Goal: Task Accomplishment & Management: Complete application form

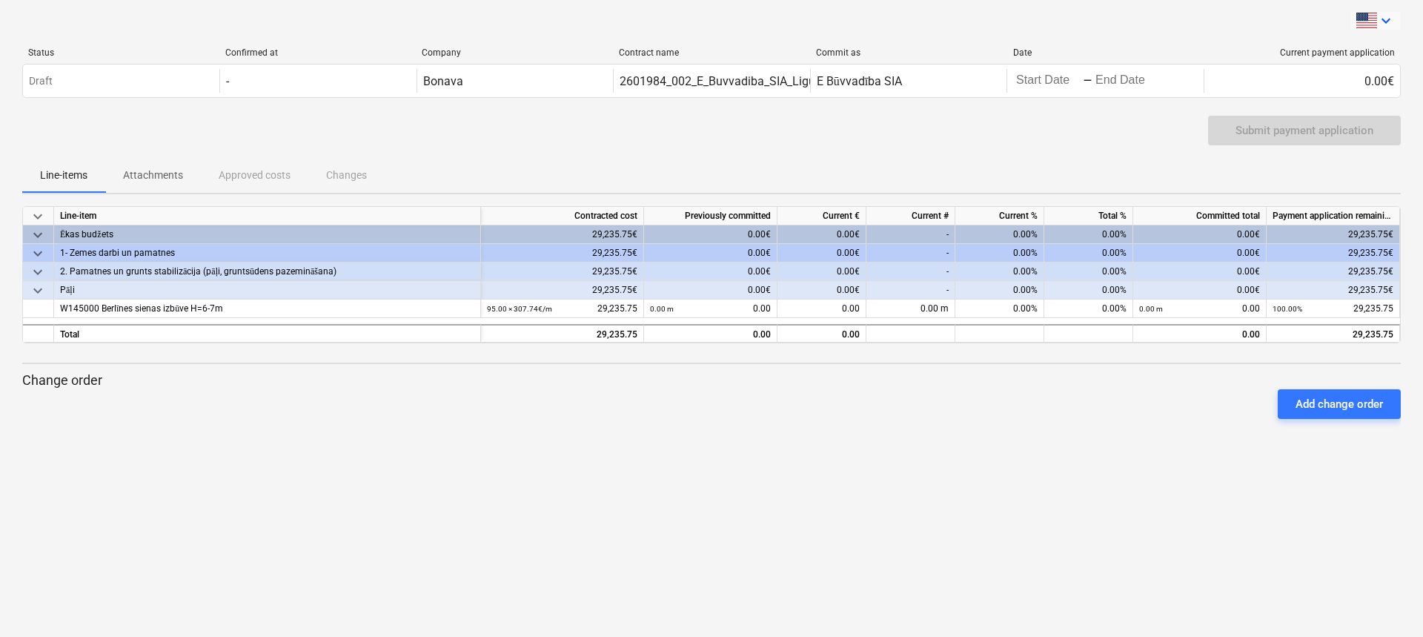
click at [1379, 19] on icon "keyboard_arrow_down" at bounding box center [1386, 21] width 18 height 18
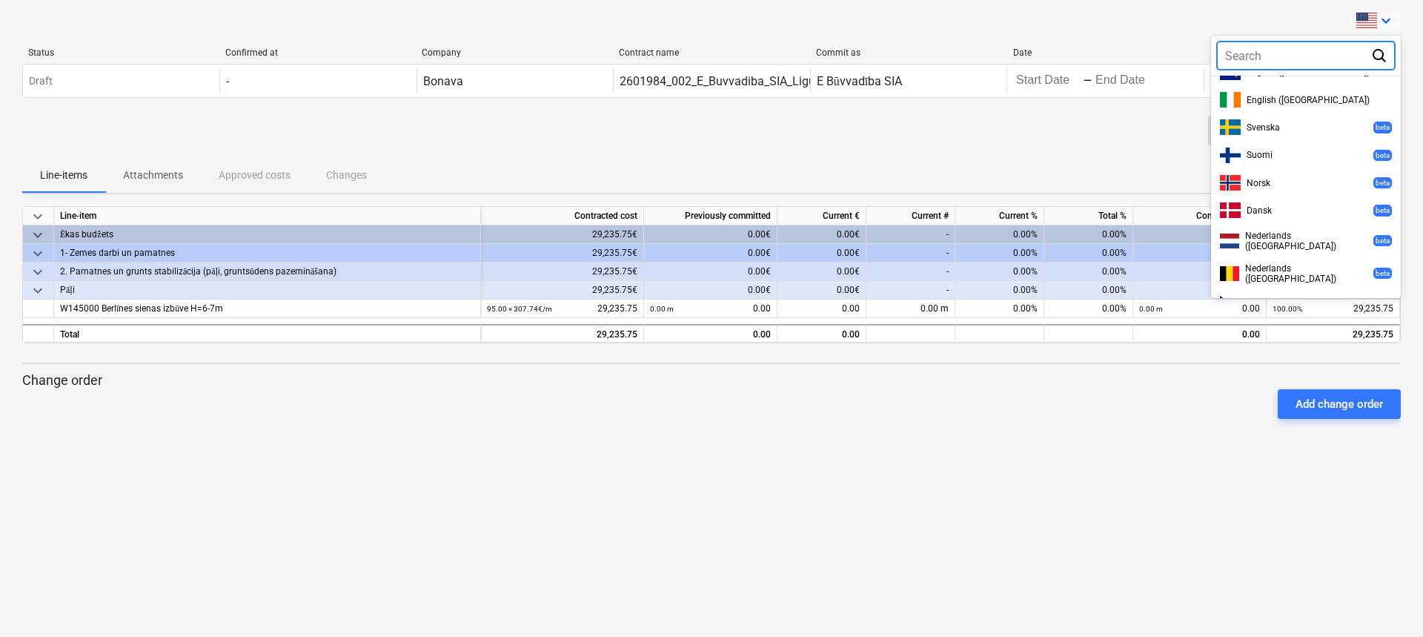
scroll to position [162, 0]
drag, startPoint x: 1401, startPoint y: 179, endPoint x: 1399, endPoint y: 236, distance: 57.9
click at [1399, 30] on div "keyboard_arrow_down Search Eesti English English (UK) English (Canada) English …" at bounding box center [1376, 21] width 50 height 18
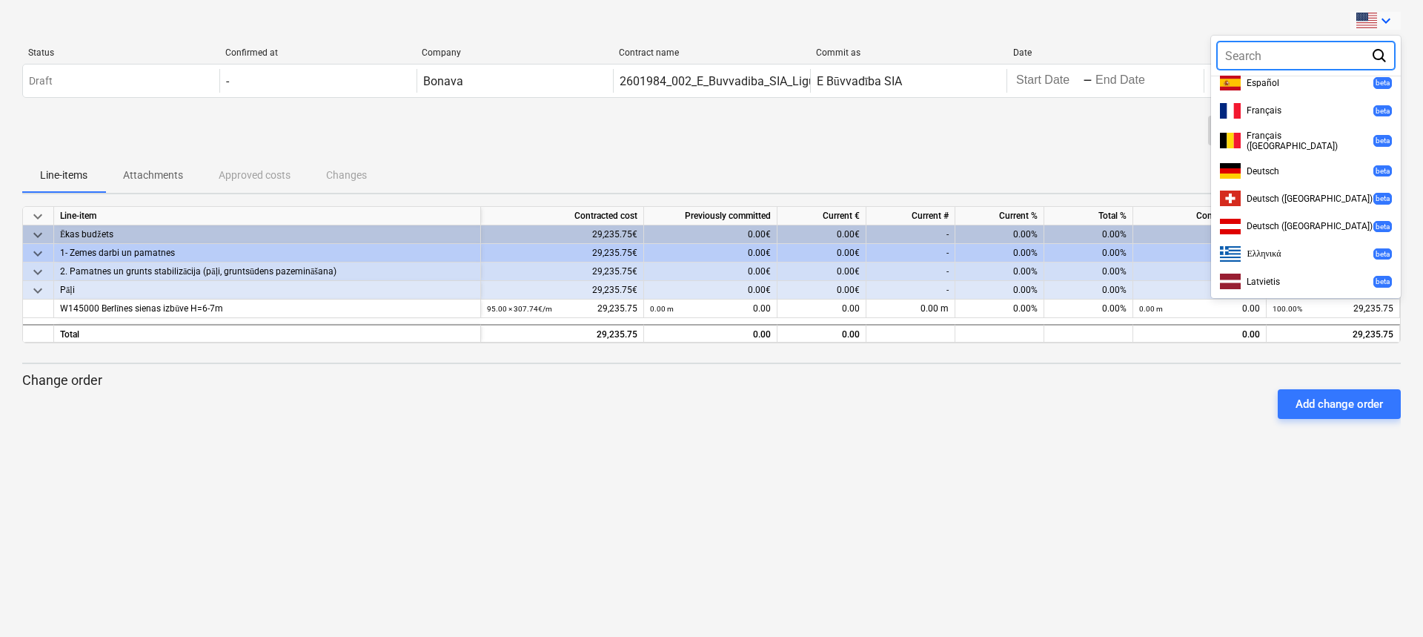
scroll to position [448, 0]
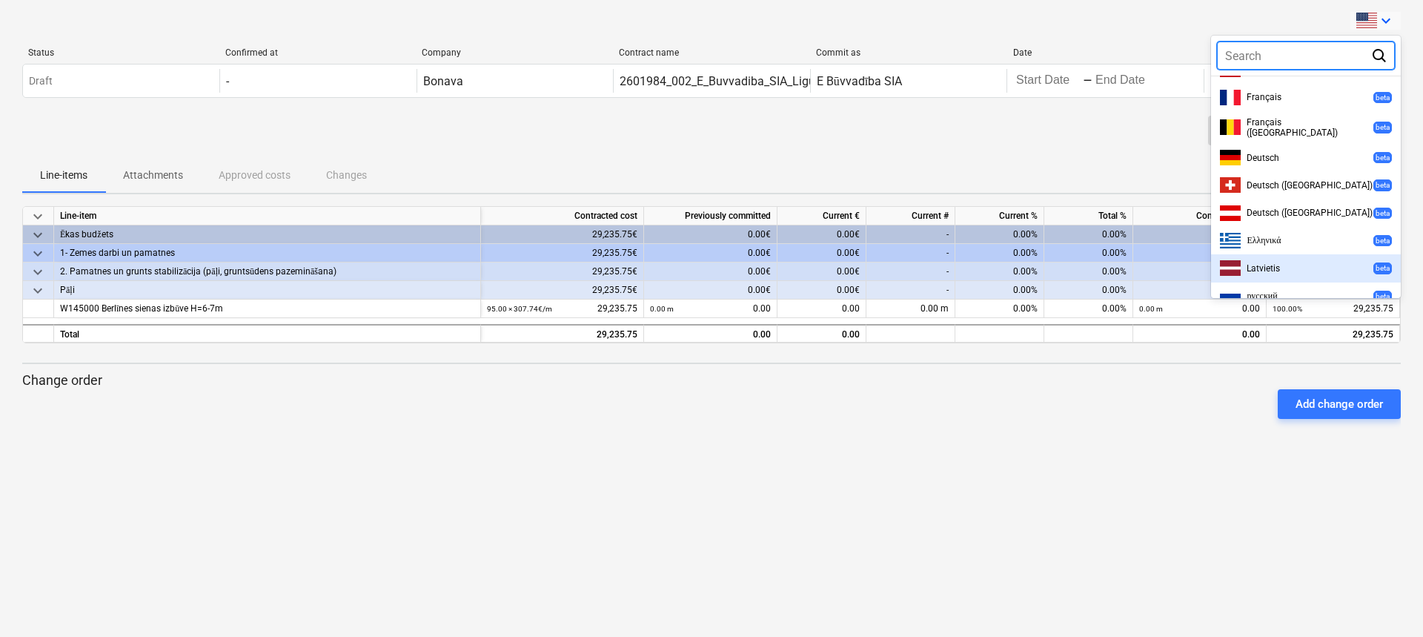
click at [1277, 263] on span "Latvietis" at bounding box center [1263, 268] width 33 height 10
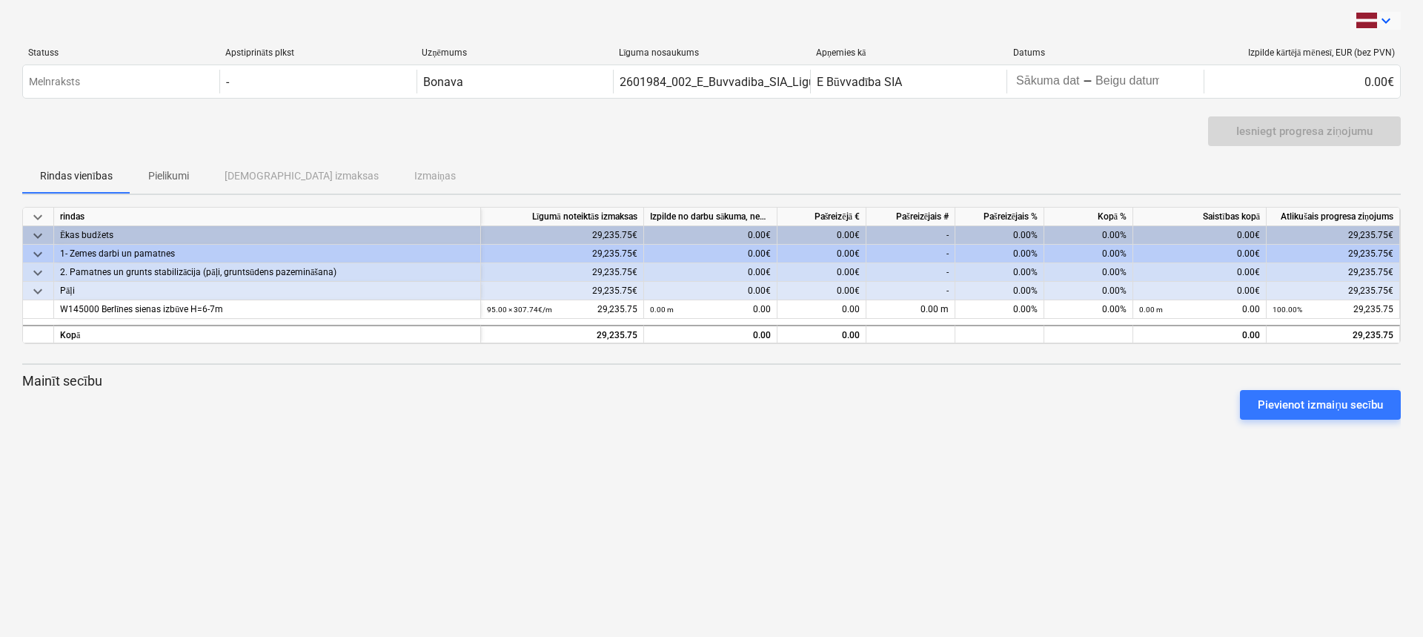
click at [1386, 24] on icon "keyboard_arrow_down" at bounding box center [1386, 21] width 18 height 18
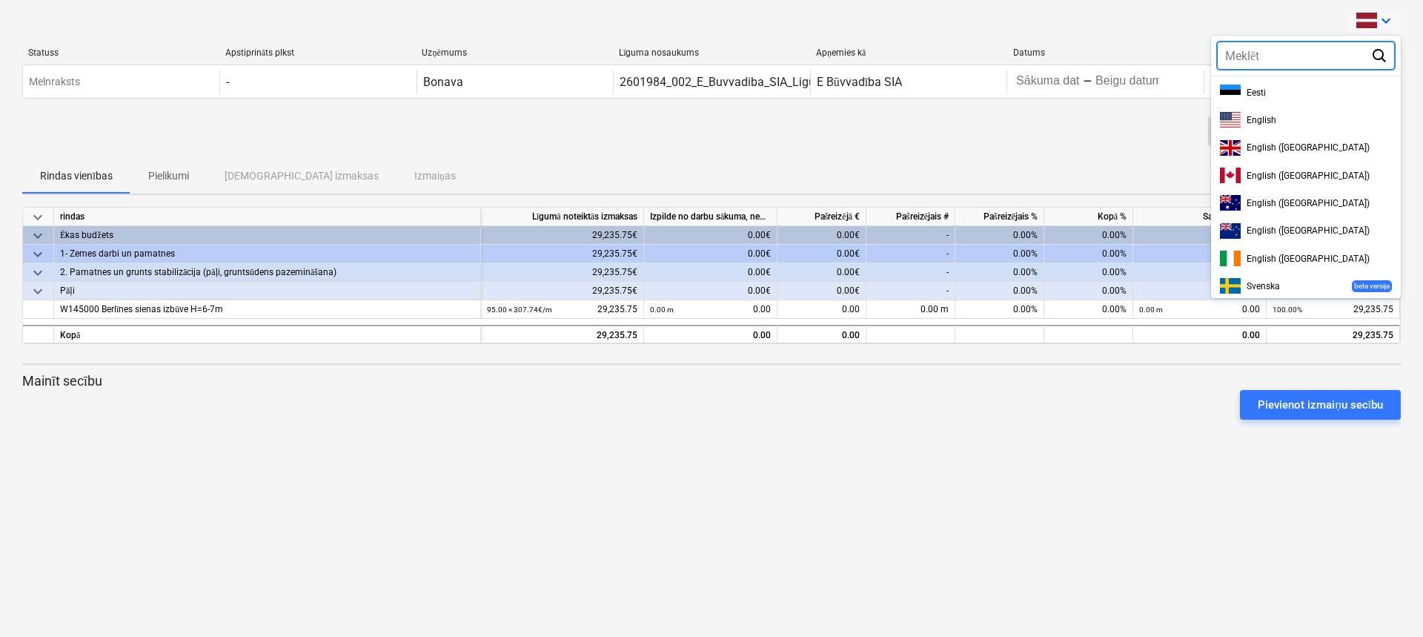
scroll to position [426, 0]
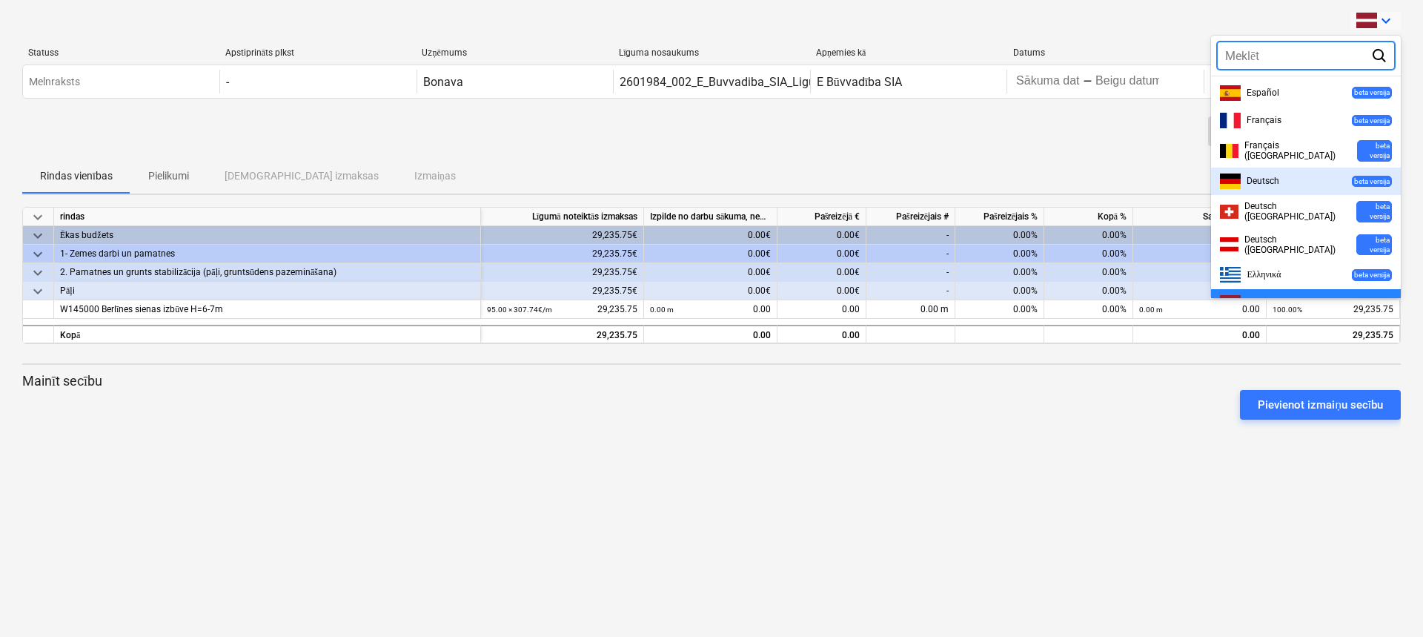
click at [1293, 173] on div "Deutsch beta versija" at bounding box center [1306, 181] width 172 height 16
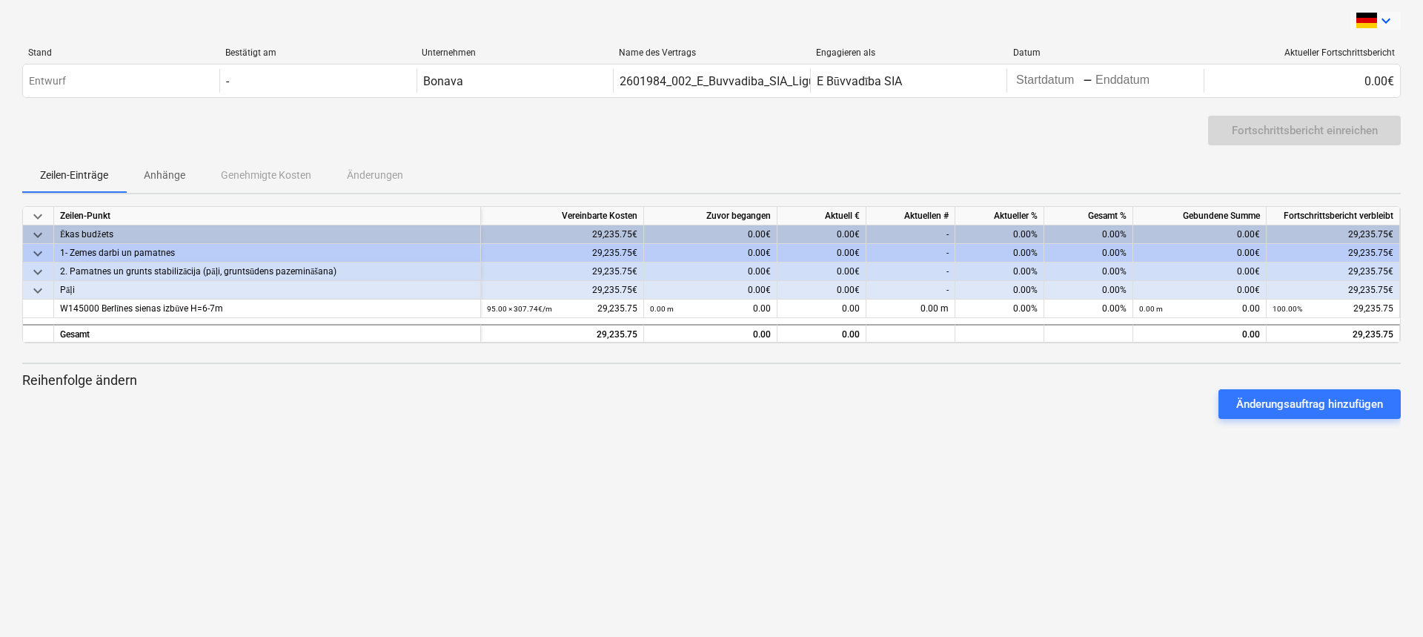
click at [1391, 16] on icon "keyboard_arrow_down" at bounding box center [1386, 21] width 18 height 18
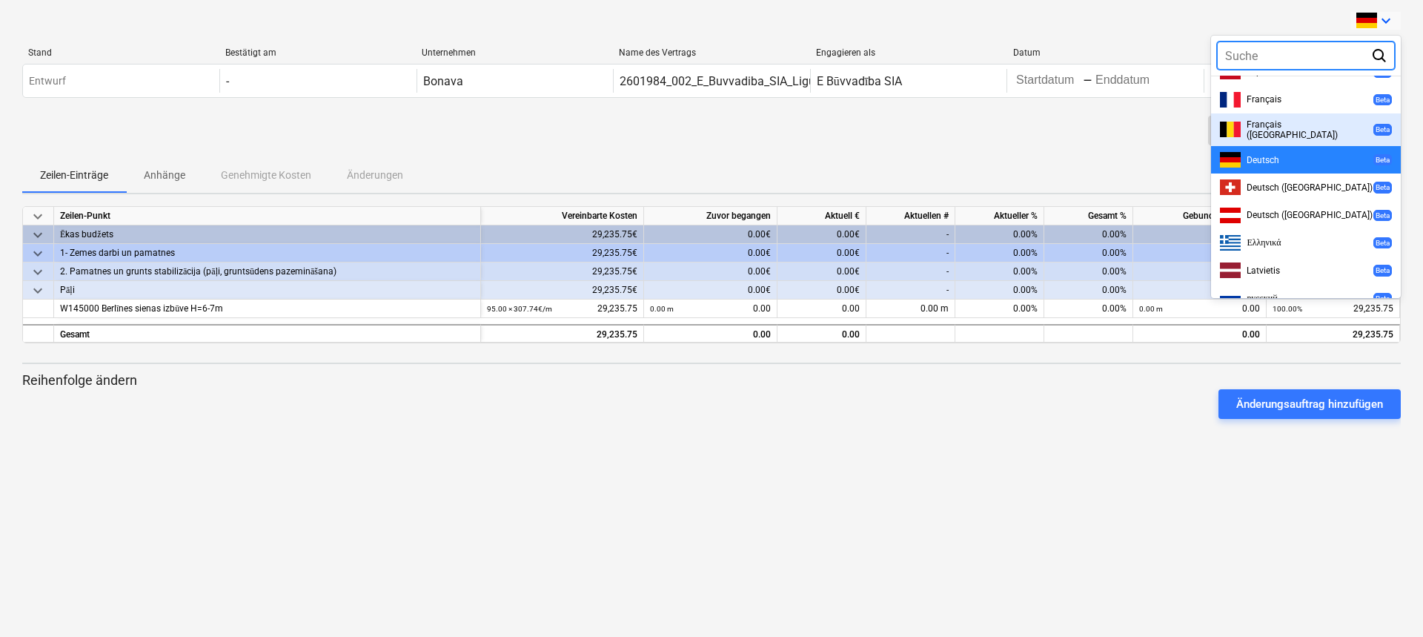
scroll to position [448, 0]
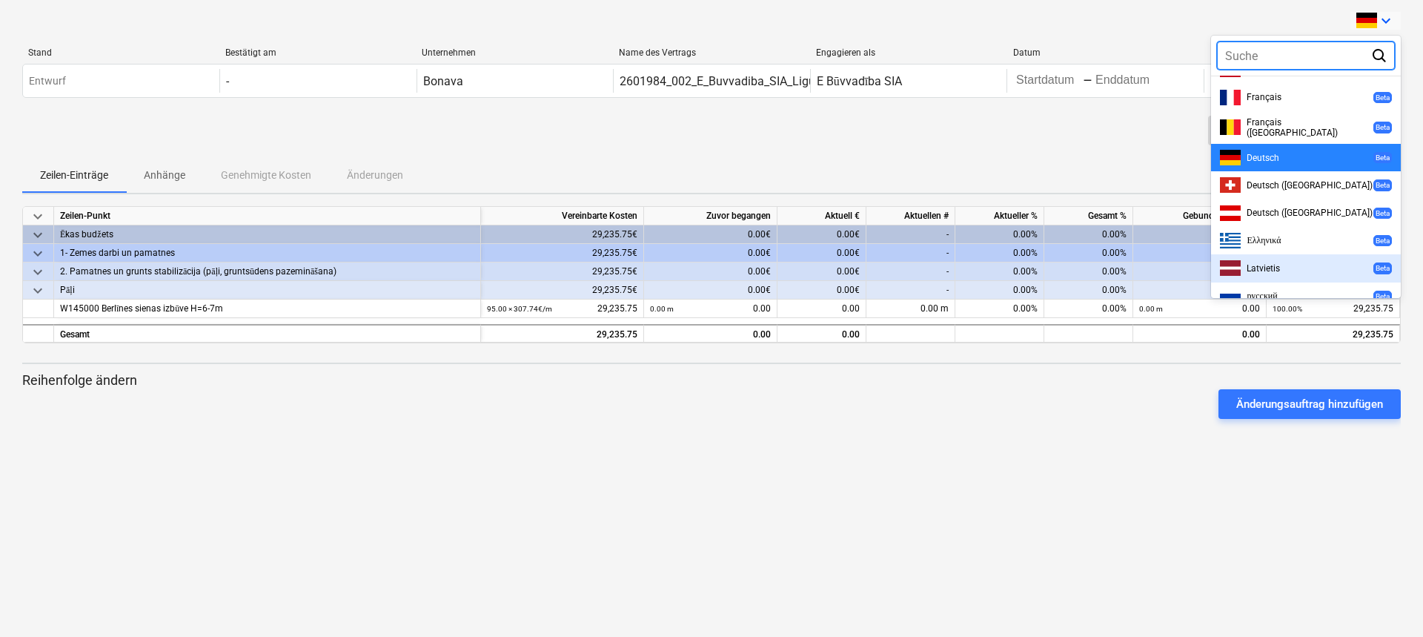
click at [1314, 262] on div "Latvietis Beta" at bounding box center [1306, 267] width 190 height 27
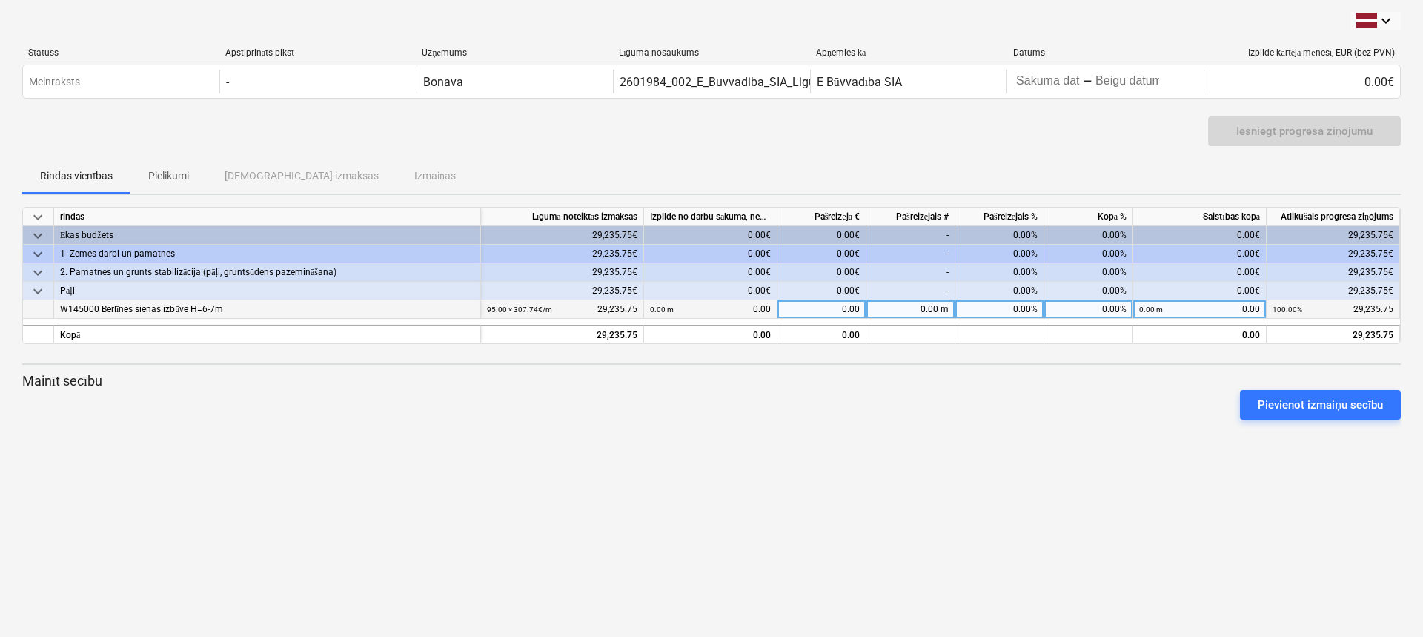
click at [835, 309] on div "0.00" at bounding box center [822, 309] width 89 height 19
click at [825, 392] on div "Pievienot izmaiņu secību" at bounding box center [711, 405] width 1391 height 42
click at [1316, 405] on div "Pievienot izmaiņu secību" at bounding box center [1320, 404] width 125 height 19
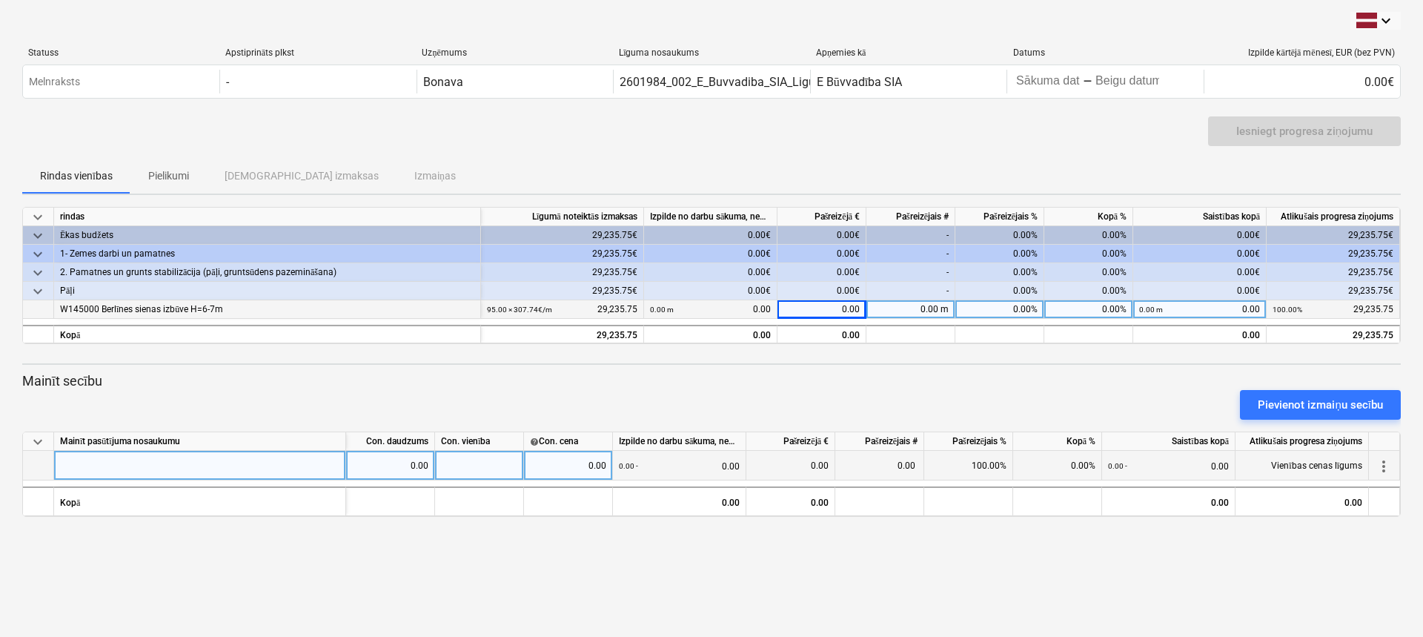
click at [110, 469] on div at bounding box center [200, 466] width 292 height 30
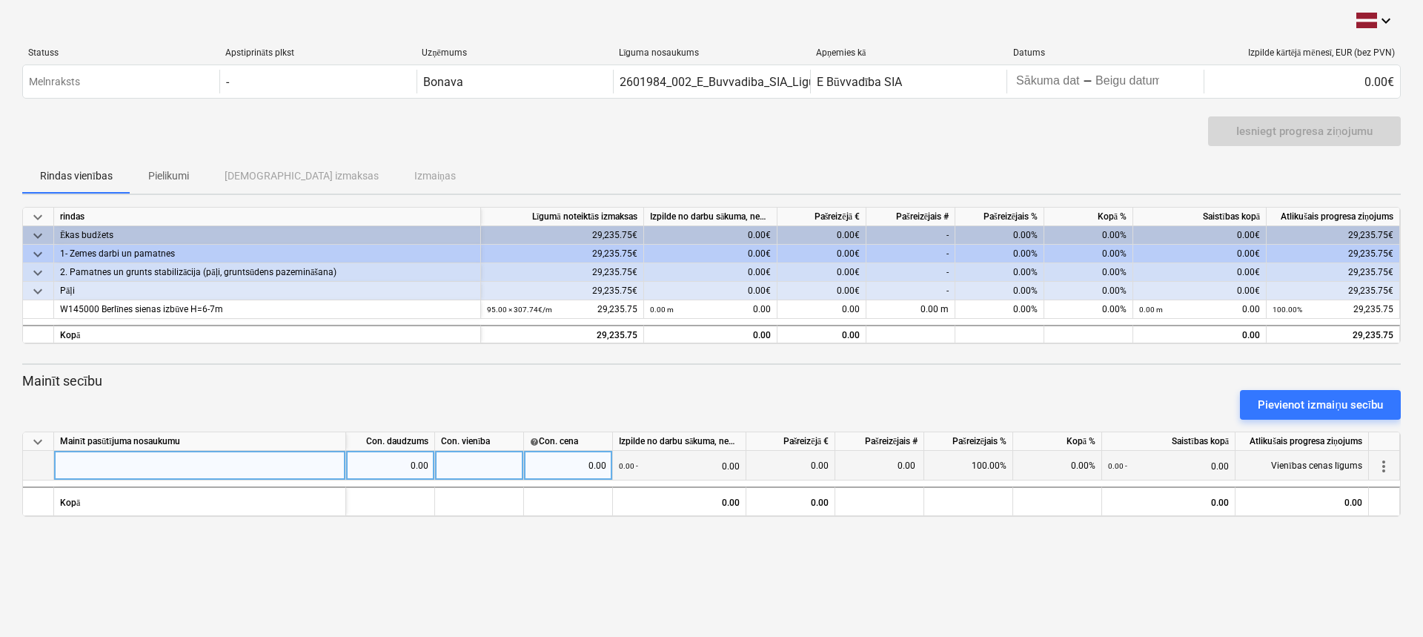
click at [1394, 469] on div "more_vert" at bounding box center [1384, 466] width 31 height 30
click at [1382, 469] on span "more_vert" at bounding box center [1384, 466] width 18 height 18
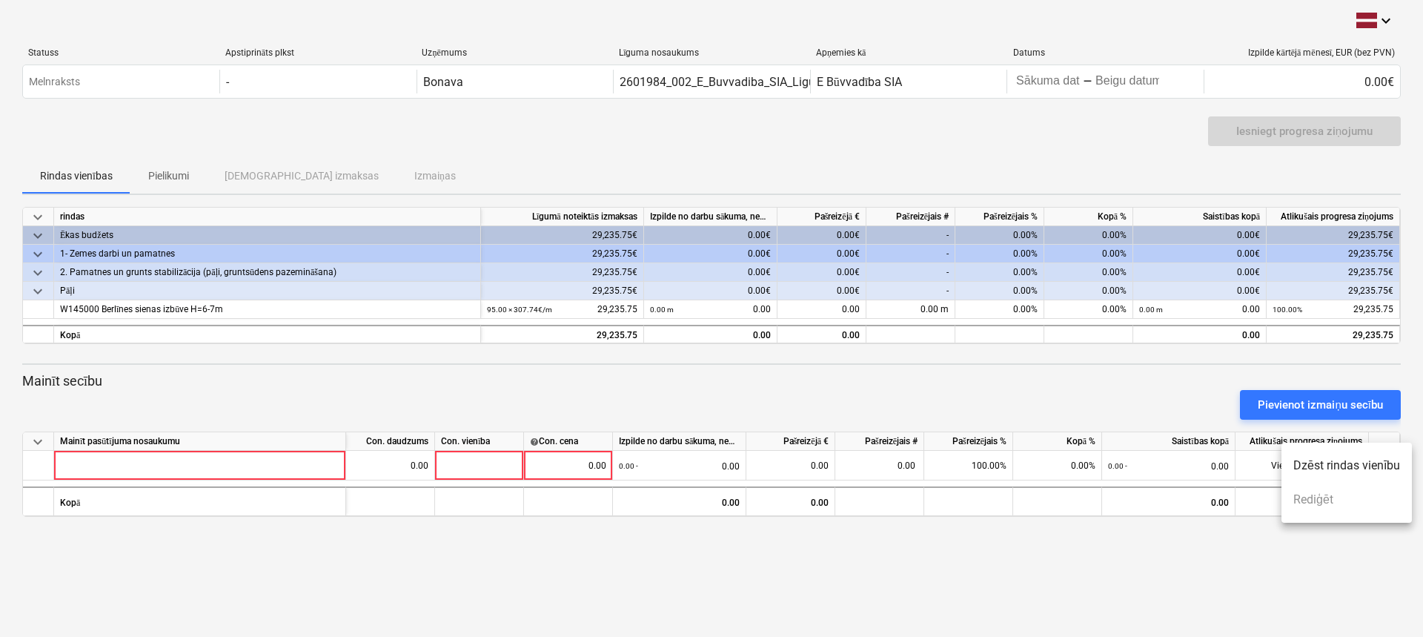
click at [1331, 466] on li "Dzēst rindas vienību" at bounding box center [1347, 466] width 130 height 34
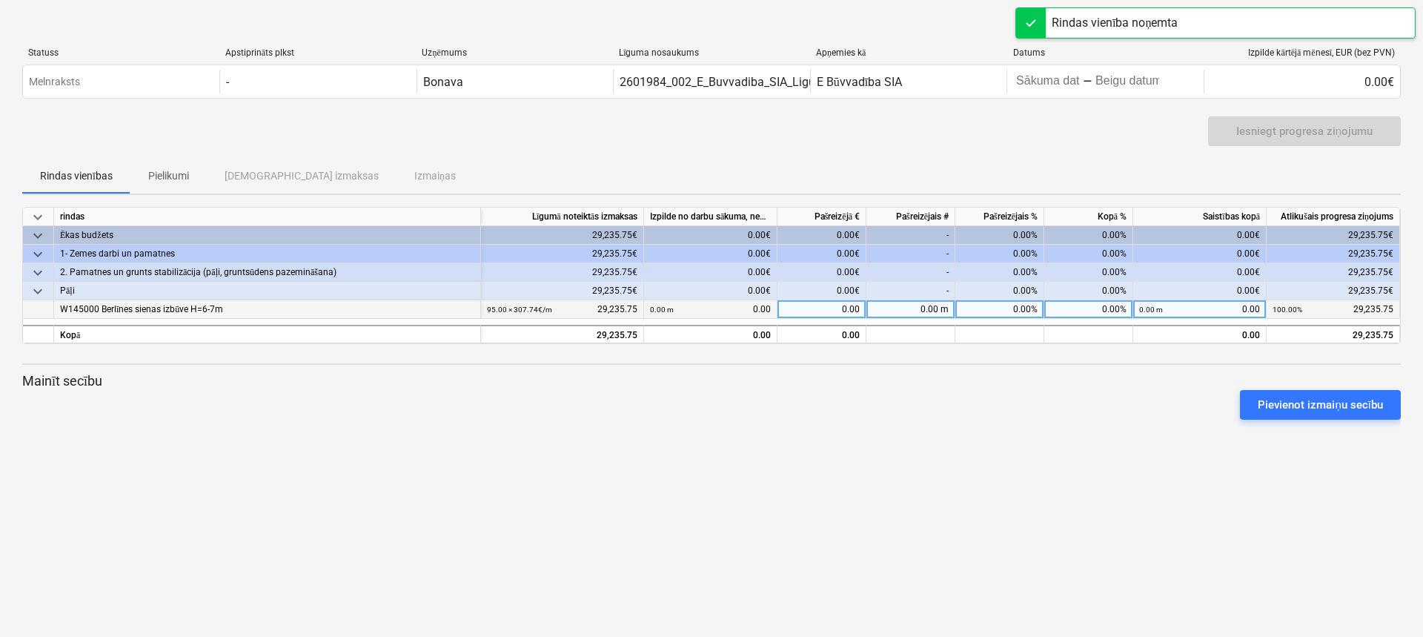
click at [715, 308] on div "0.00 m 0.00" at bounding box center [710, 309] width 121 height 19
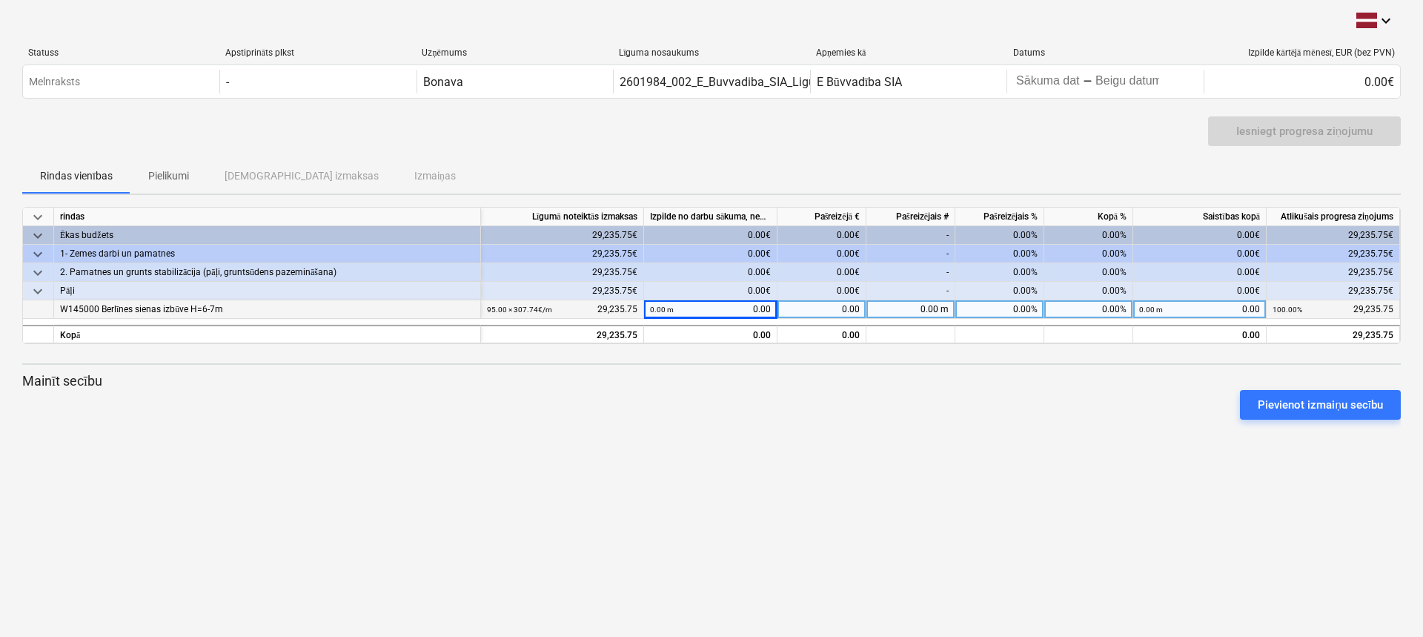
click at [744, 313] on div "0.00 m 0.00" at bounding box center [710, 309] width 121 height 19
click at [722, 306] on div "0.00 m 0.00" at bounding box center [710, 309] width 121 height 19
click at [800, 305] on div "0.00" at bounding box center [822, 309] width 89 height 19
click at [885, 301] on div "0.00 m" at bounding box center [911, 309] width 89 height 19
click at [935, 411] on div "Pievienot izmaiņu secību" at bounding box center [711, 405] width 1391 height 42
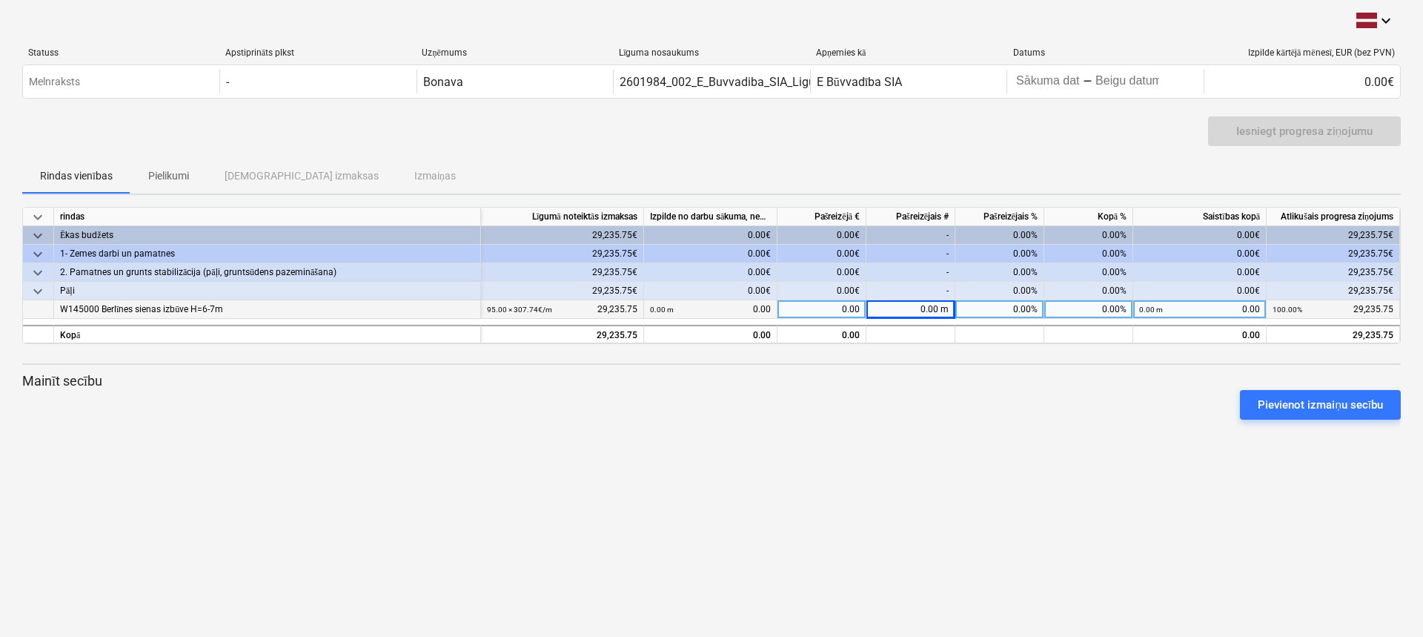
click at [913, 305] on div "0.00 m" at bounding box center [911, 309] width 89 height 19
type input "12.99"
click at [1005, 309] on div "0.00%" at bounding box center [1000, 309] width 89 height 19
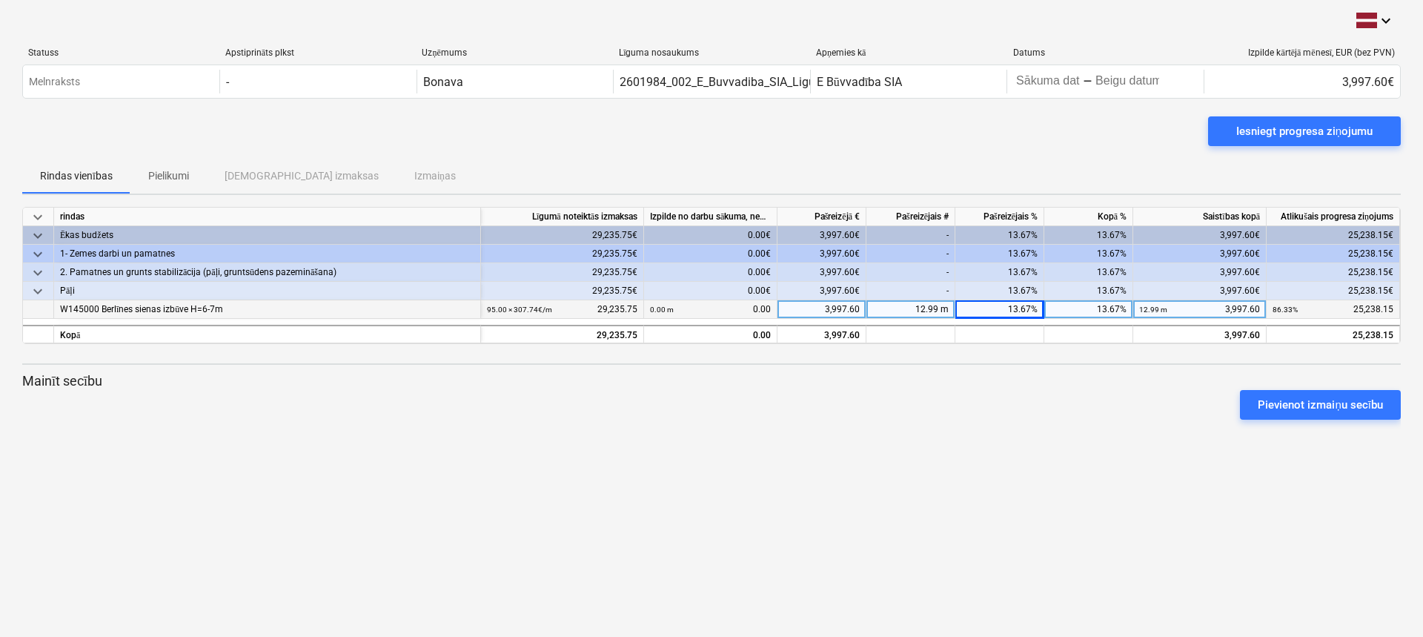
click at [941, 311] on div "12.99 m" at bounding box center [911, 309] width 89 height 19
type input "13"
click at [941, 311] on div "13.00 m" at bounding box center [911, 309] width 89 height 19
type input "12.997"
click at [928, 313] on div "13.00 m" at bounding box center [911, 309] width 89 height 19
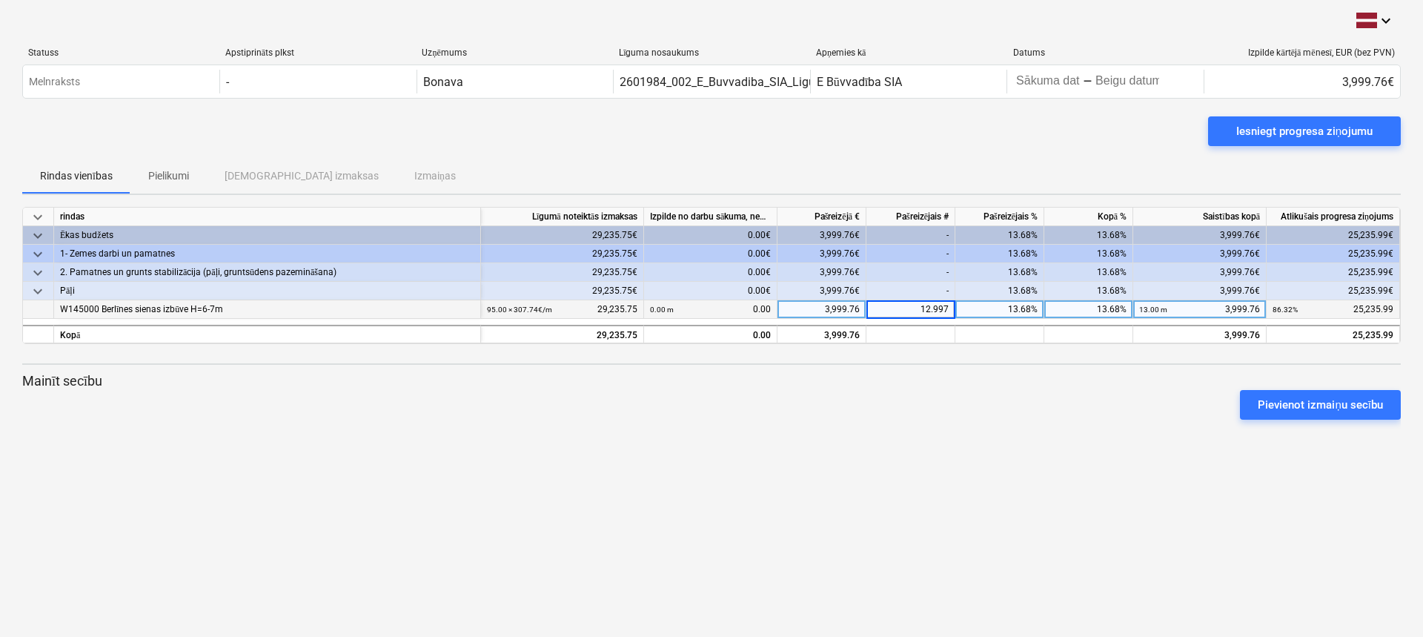
click at [948, 307] on input "12.997" at bounding box center [911, 309] width 88 height 18
type input "12.9979"
click at [942, 311] on div "13.00 m" at bounding box center [911, 309] width 89 height 19
click at [949, 310] on input "12.9979" at bounding box center [911, 309] width 88 height 18
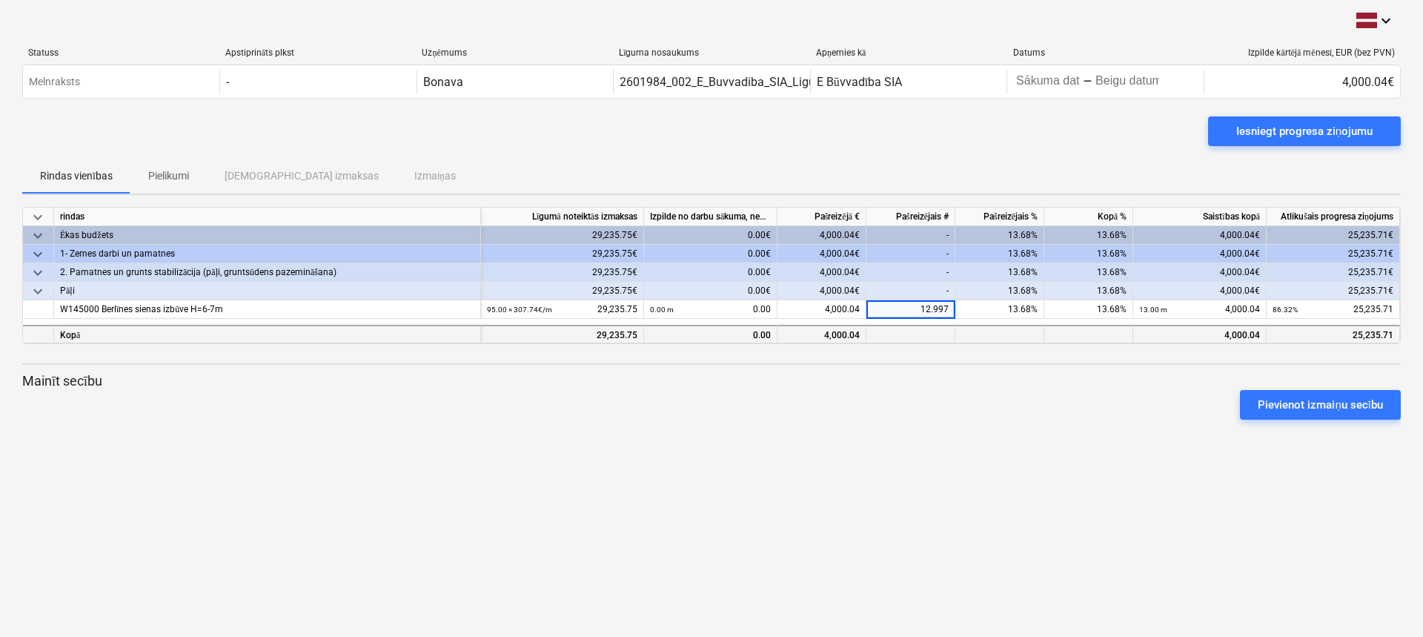
type input "12.99"
click at [1291, 134] on div "Iesniegt progresa ziņojumu" at bounding box center [1305, 131] width 136 height 19
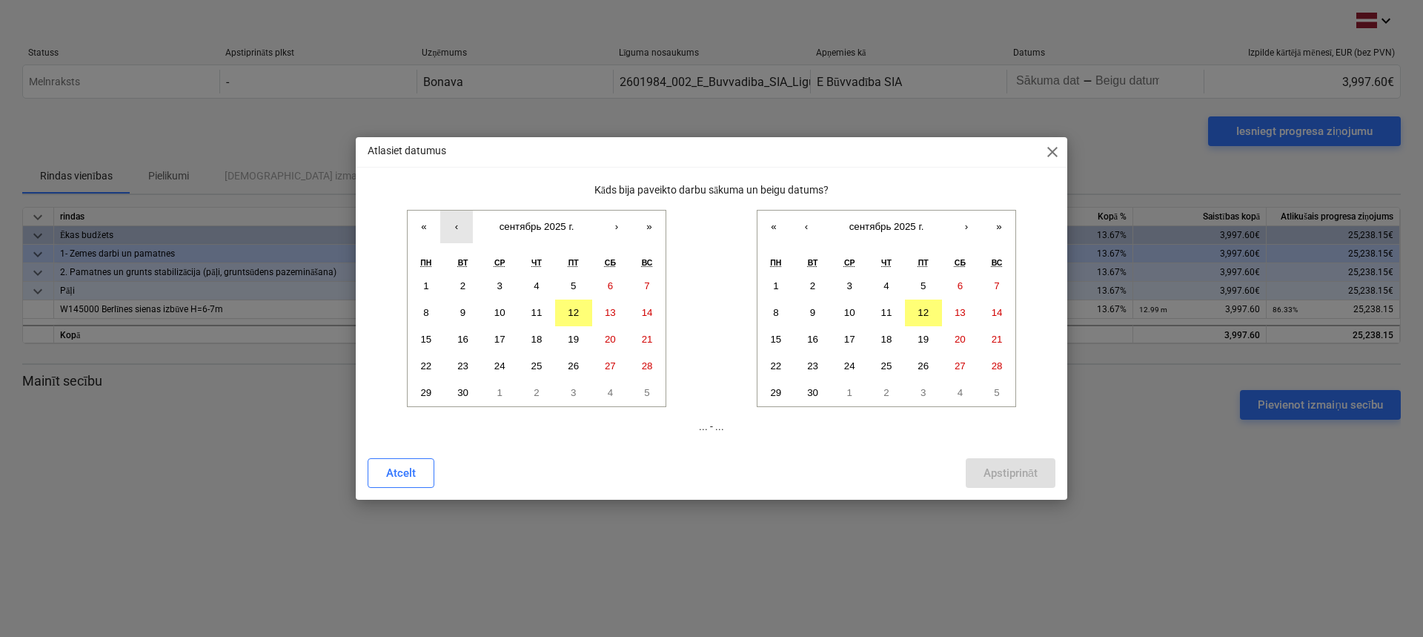
click at [454, 226] on button "‹" at bounding box center [456, 227] width 33 height 33
click at [540, 367] on abbr "24" at bounding box center [537, 365] width 11 height 11
click at [795, 221] on button "‹" at bounding box center [806, 227] width 33 height 33
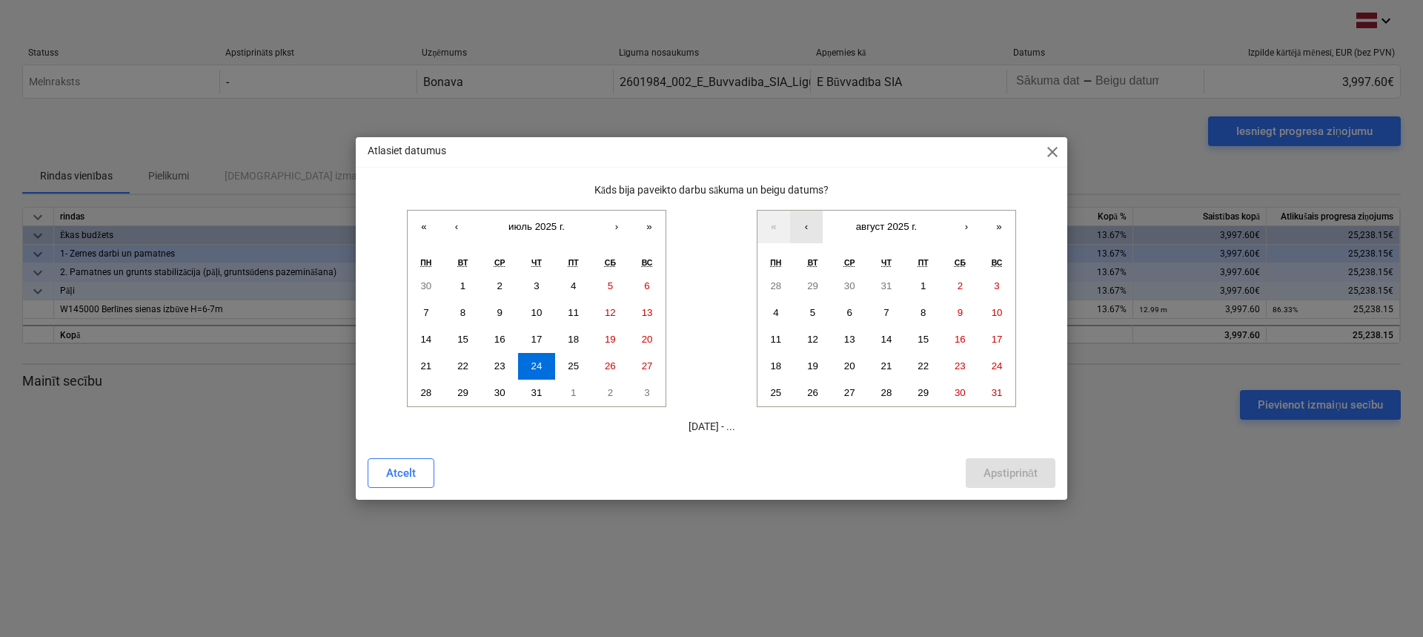
click at [803, 222] on button "‹" at bounding box center [806, 227] width 33 height 33
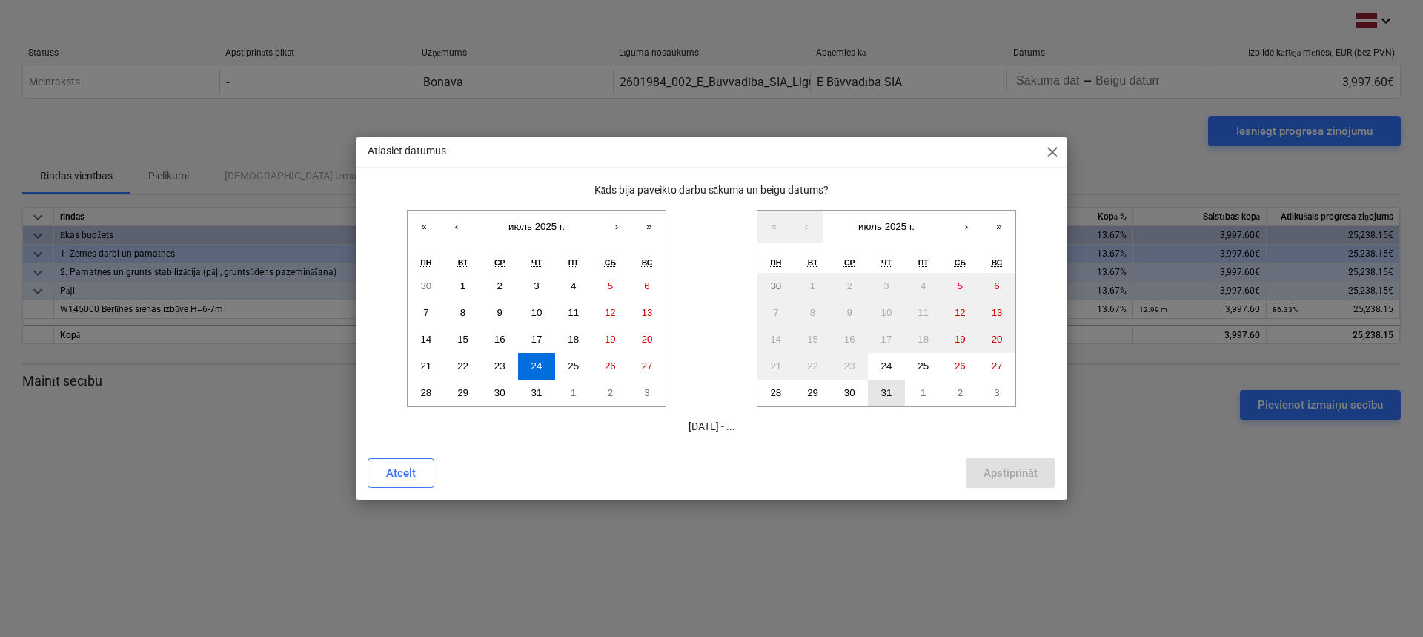
click at [878, 394] on button "31" at bounding box center [886, 393] width 37 height 27
click at [328, 600] on div "Atlasiet datumus close Kāds bija paveikto darbu sākuma un beigu datums? « ‹ июл…" at bounding box center [711, 318] width 1423 height 637
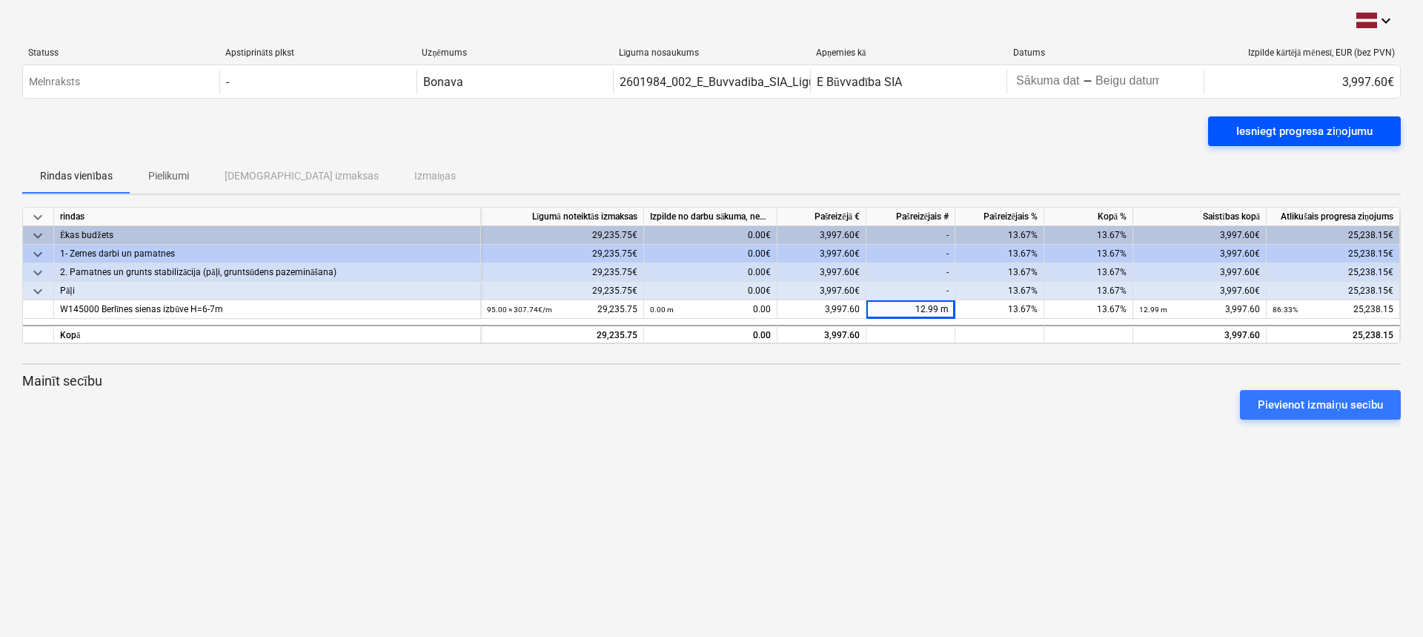
click at [1298, 144] on button "Iesniegt progresa ziņojumu" at bounding box center [1304, 131] width 193 height 30
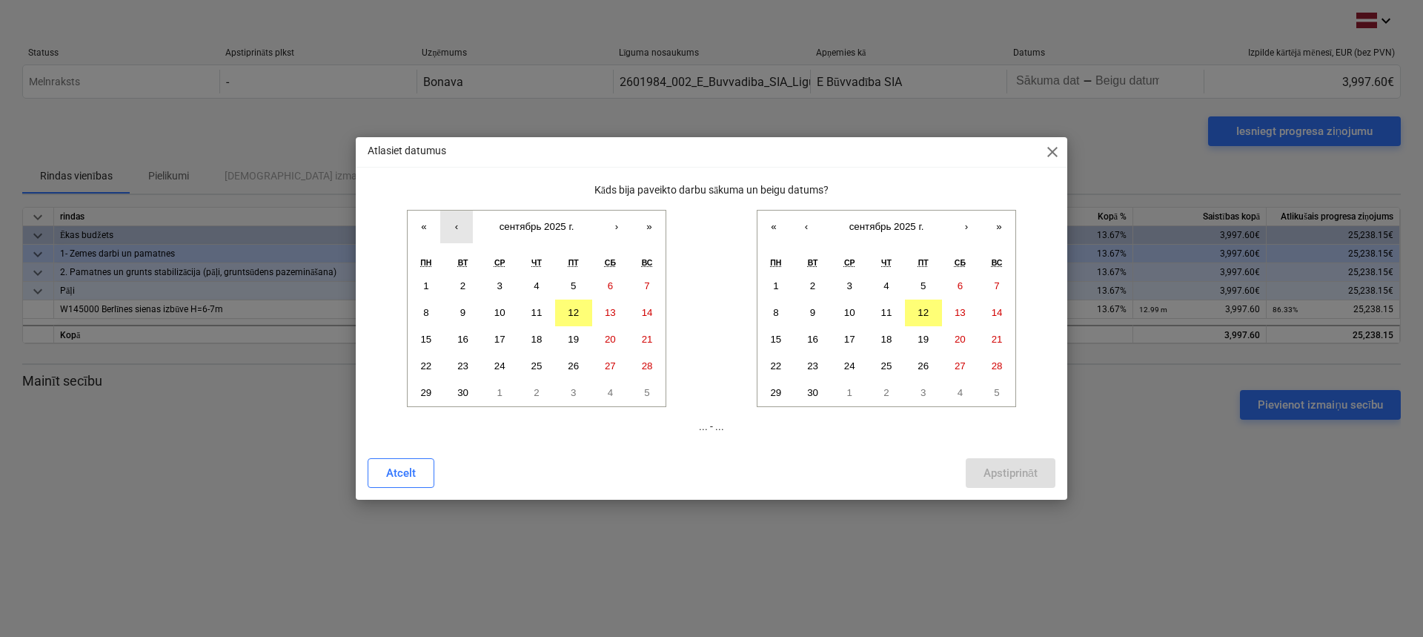
click at [458, 230] on button "‹" at bounding box center [456, 227] width 33 height 33
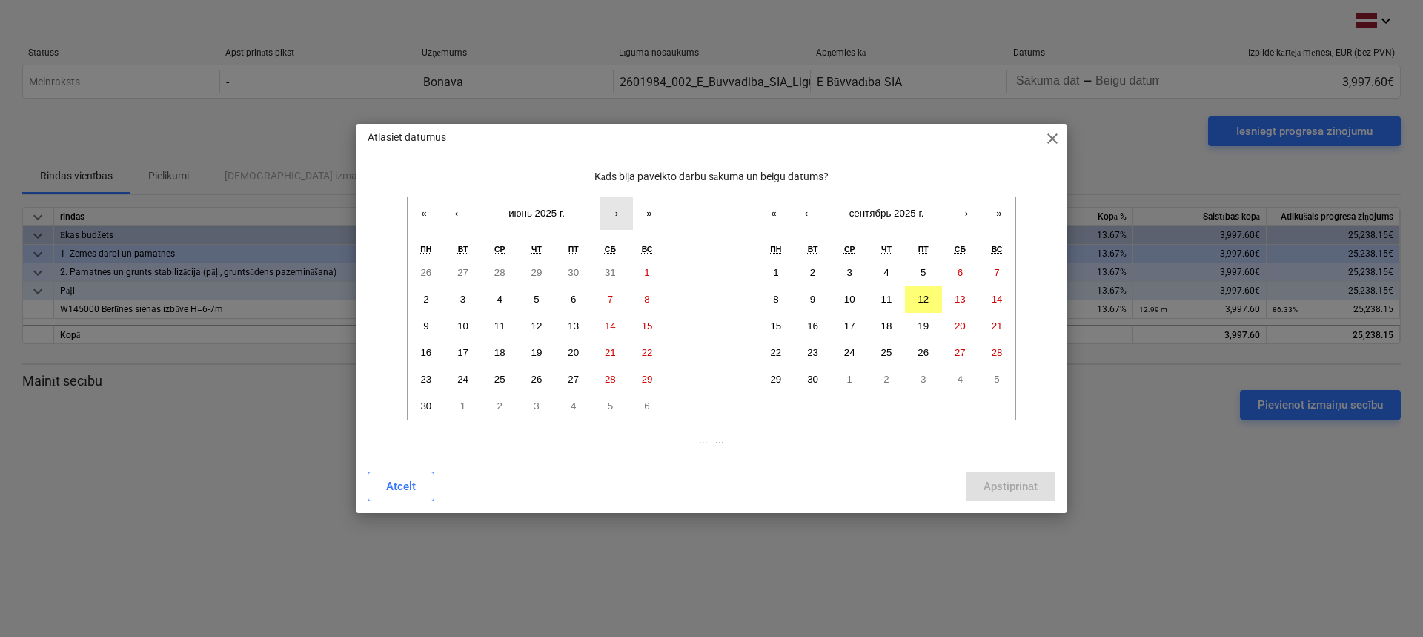
click at [619, 221] on button "›" at bounding box center [616, 213] width 33 height 33
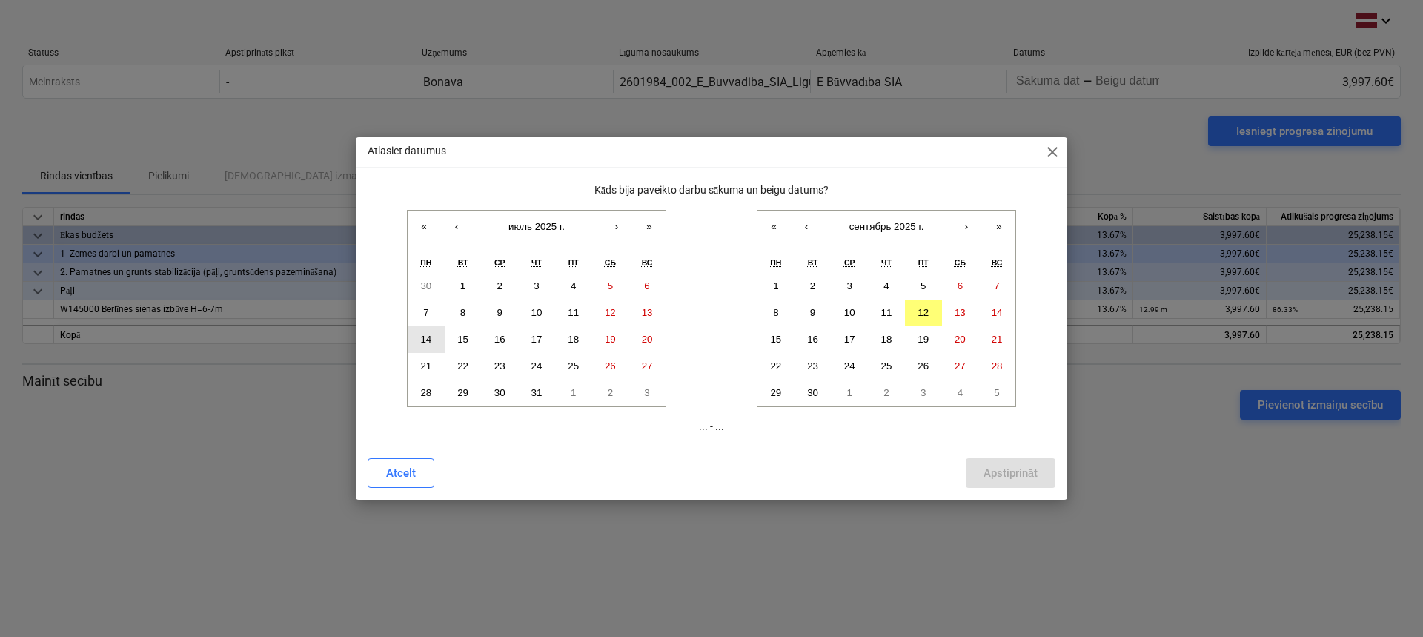
click at [434, 341] on button "14" at bounding box center [426, 339] width 37 height 27
click at [805, 229] on button "‹" at bounding box center [806, 227] width 33 height 33
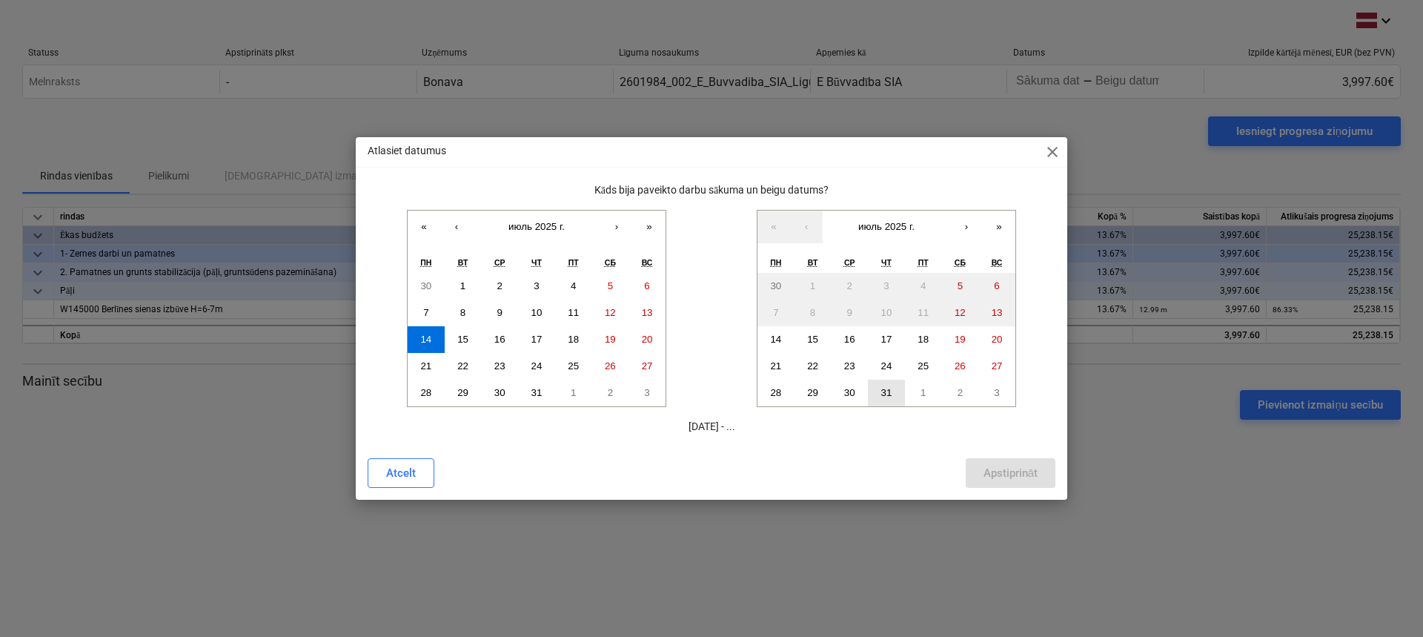
click at [881, 397] on abbr "31" at bounding box center [886, 392] width 11 height 11
click at [994, 469] on div "Apstiprināt" at bounding box center [1011, 472] width 54 height 19
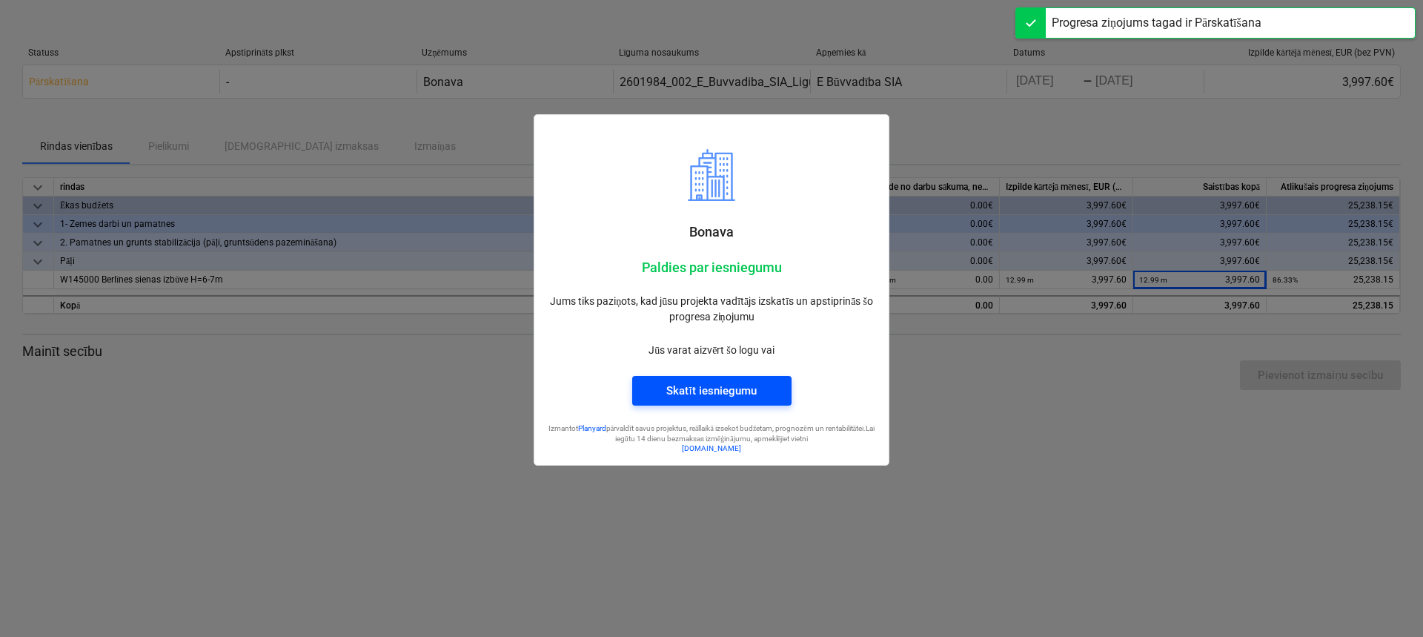
click at [704, 397] on div "Skatīt iesniegumu" at bounding box center [711, 390] width 90 height 19
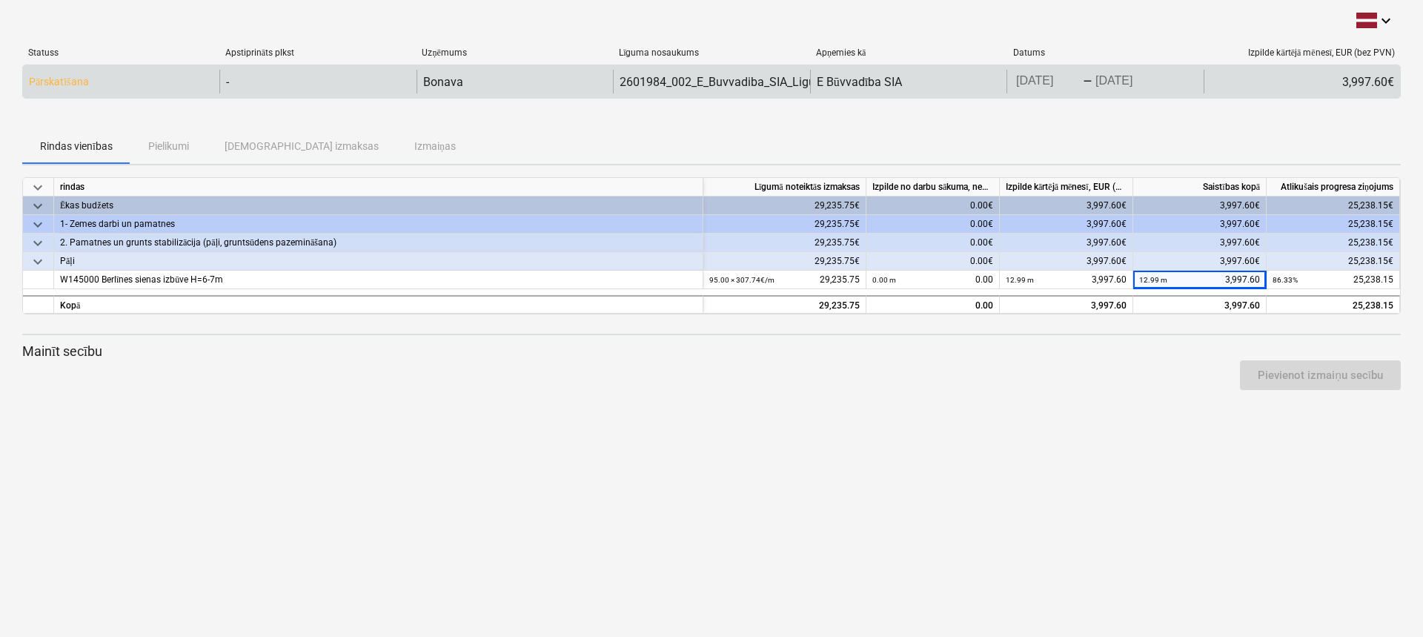
click at [66, 82] on p "Pārskatīšana" at bounding box center [59, 82] width 60 height 16
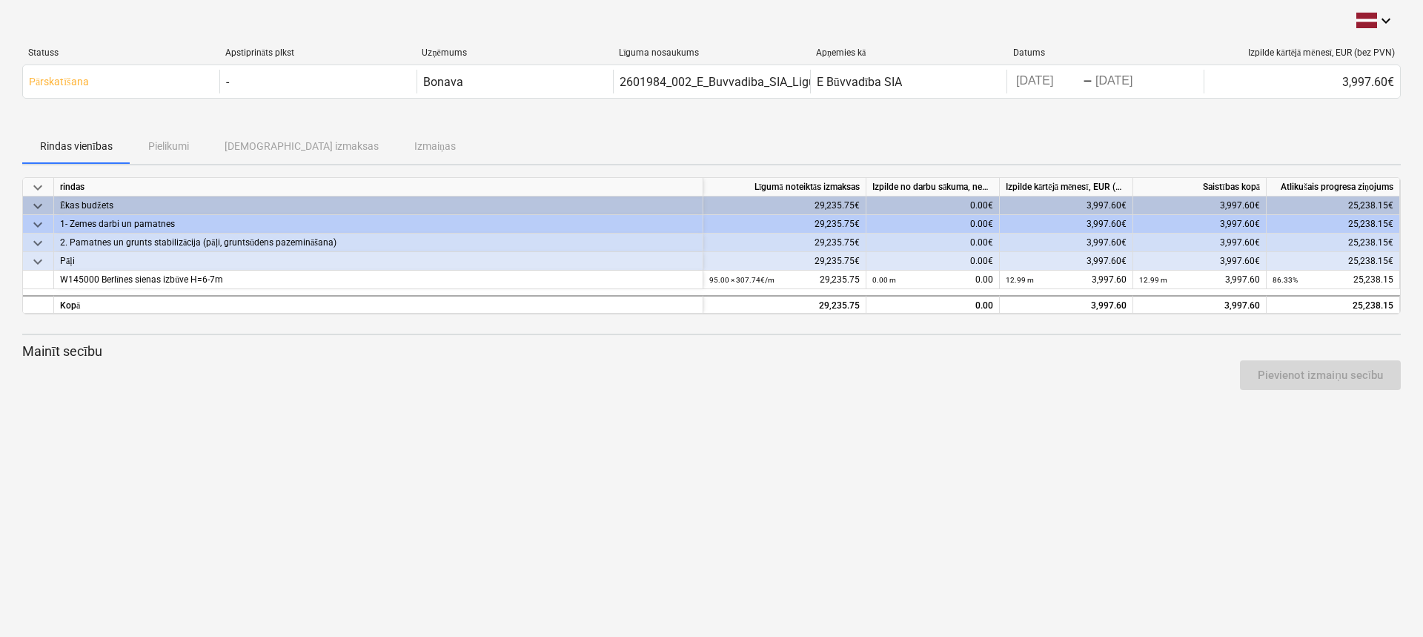
click at [115, 225] on div "1- Zemes darbi un pamatnes" at bounding box center [378, 224] width 637 height 19
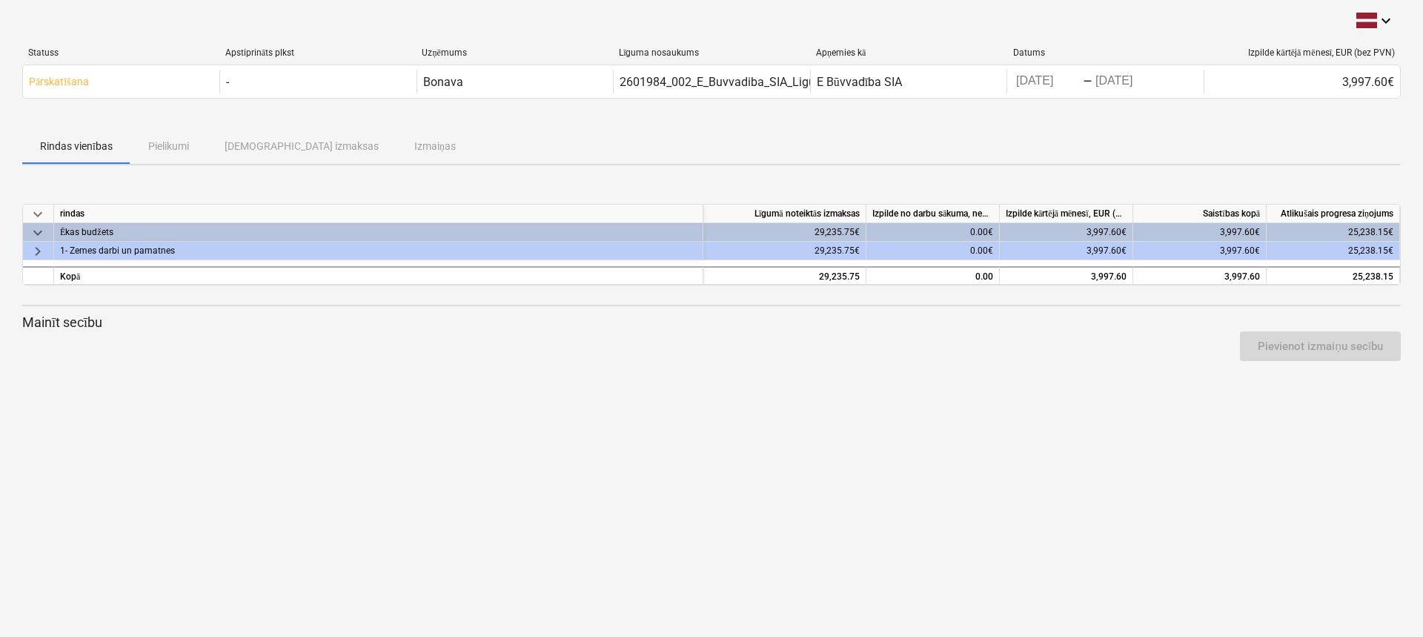
click at [38, 234] on span "keyboard_arrow_down" at bounding box center [38, 233] width 18 height 18
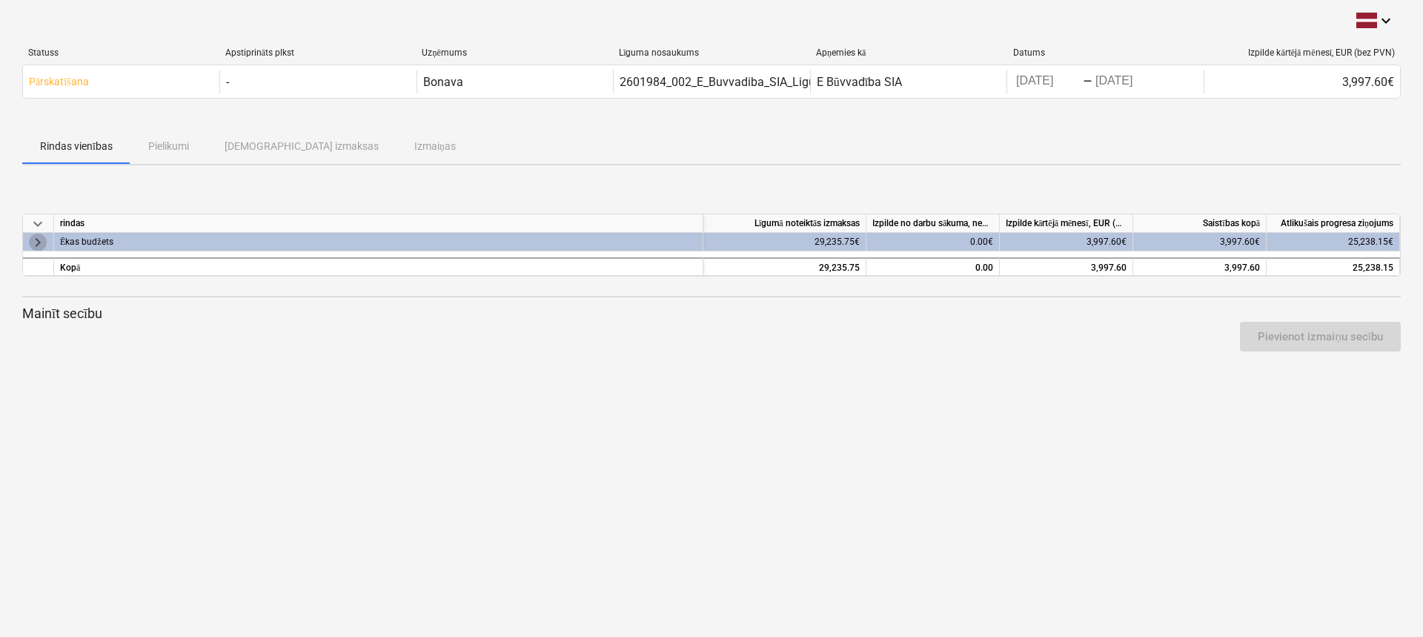
click at [38, 234] on span "keyboard_arrow_right" at bounding box center [38, 242] width 18 height 18
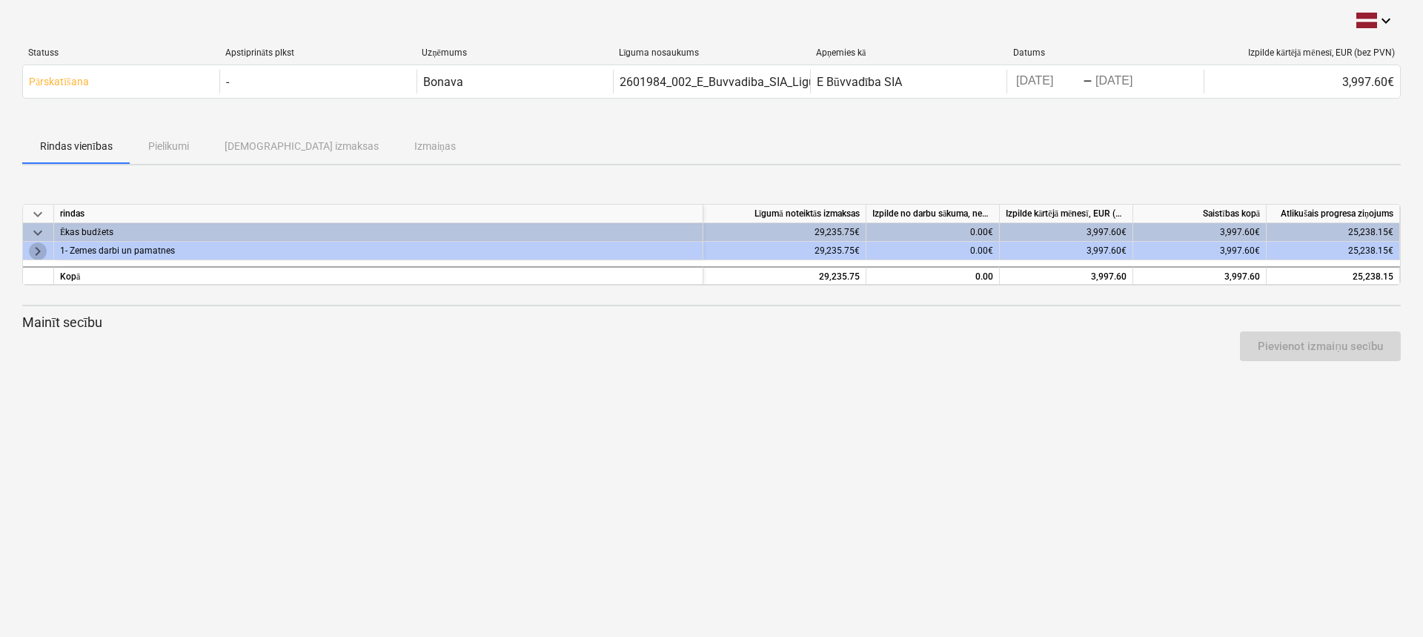
click at [42, 252] on span "keyboard_arrow_right" at bounding box center [38, 251] width 18 height 18
